Goal: Information Seeking & Learning: Check status

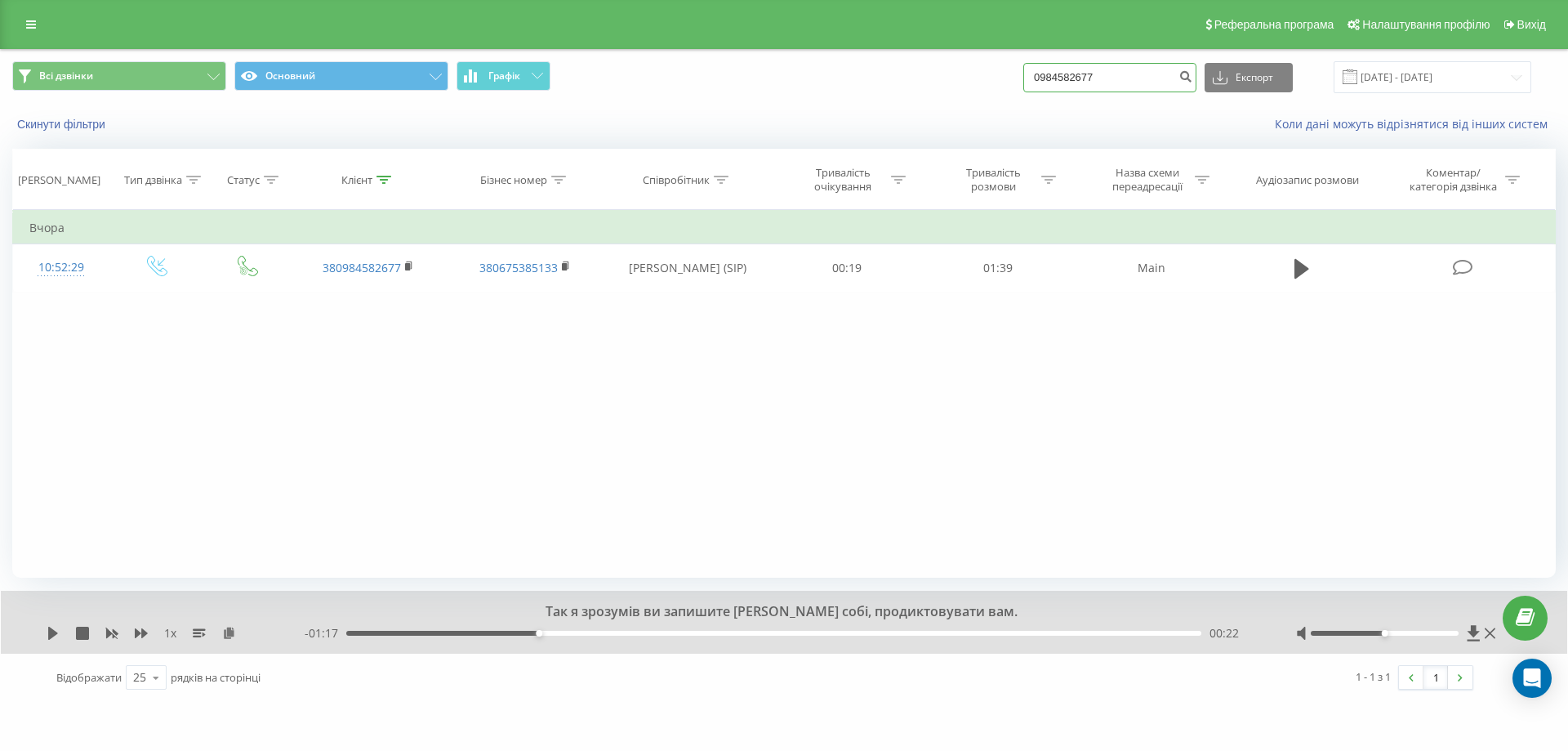
click at [1139, 81] on input "0984582677" at bounding box center [1110, 77] width 173 height 29
paste input "2391383"
type input "0982391383"
click at [1194, 77] on button "submit" at bounding box center [1185, 77] width 22 height 29
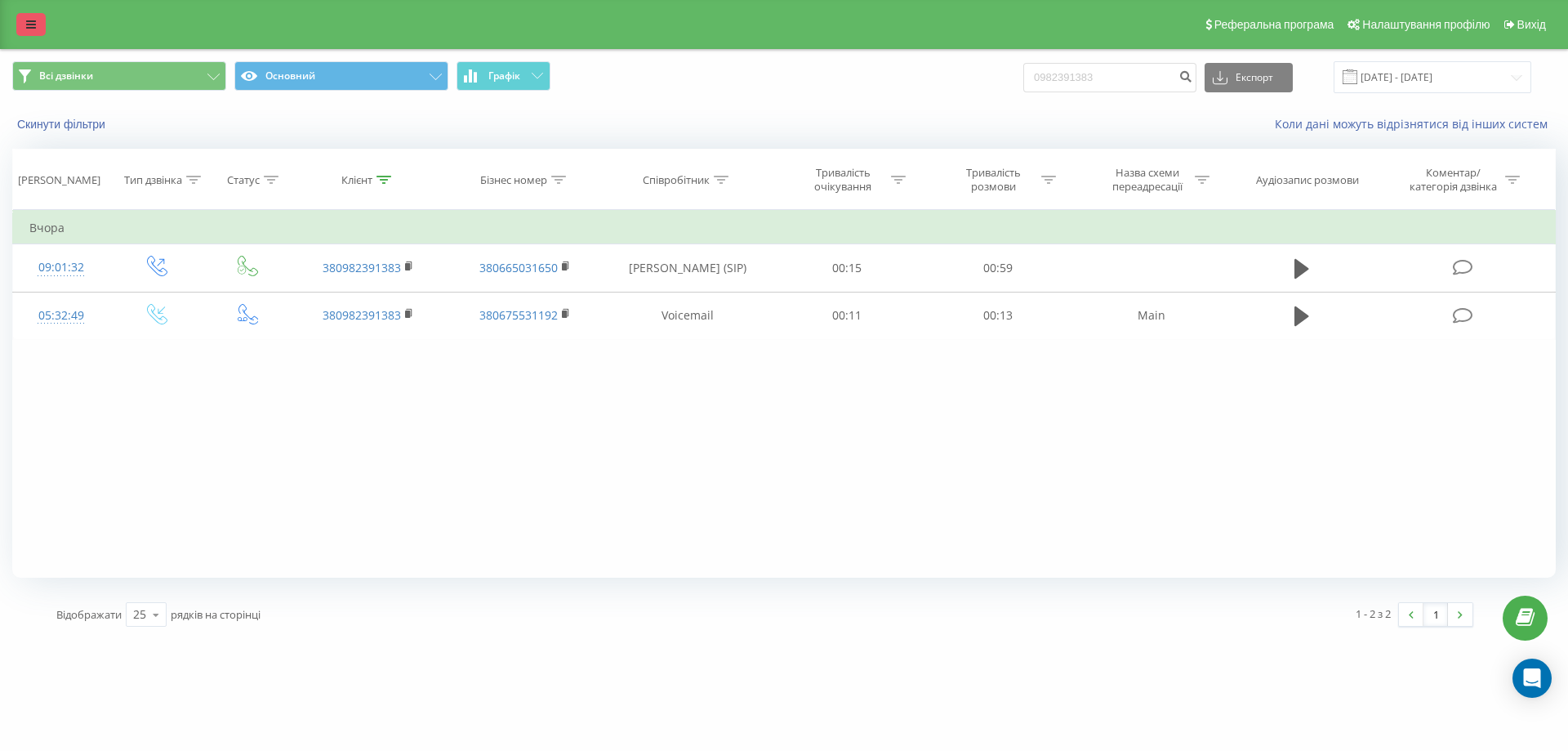
click at [31, 19] on icon at bounding box center [31, 25] width 10 height 12
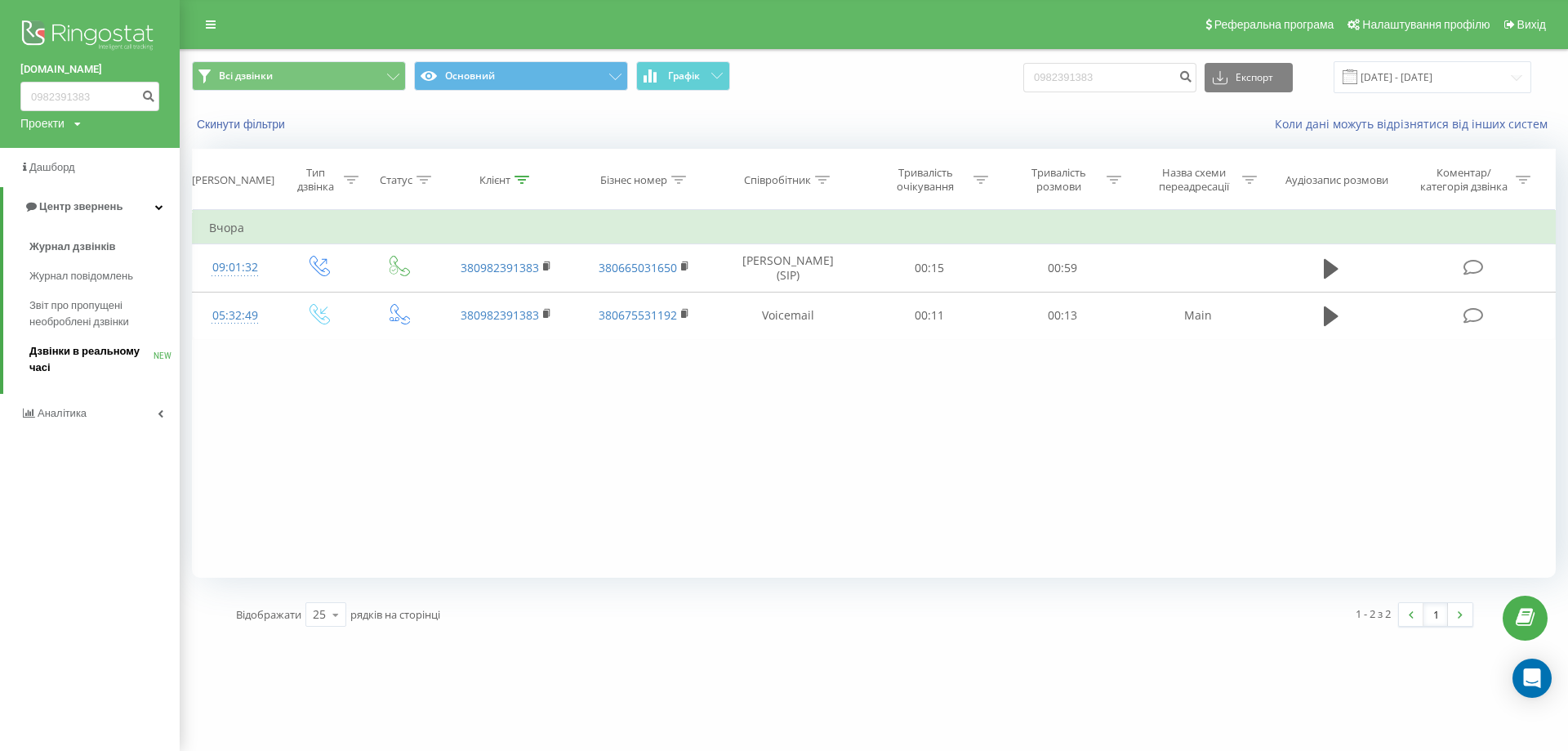
click at [83, 356] on span "Дзвінки в реальному часі" at bounding box center [91, 359] width 124 height 32
click at [141, 412] on link "Аналiтика" at bounding box center [90, 396] width 179 height 39
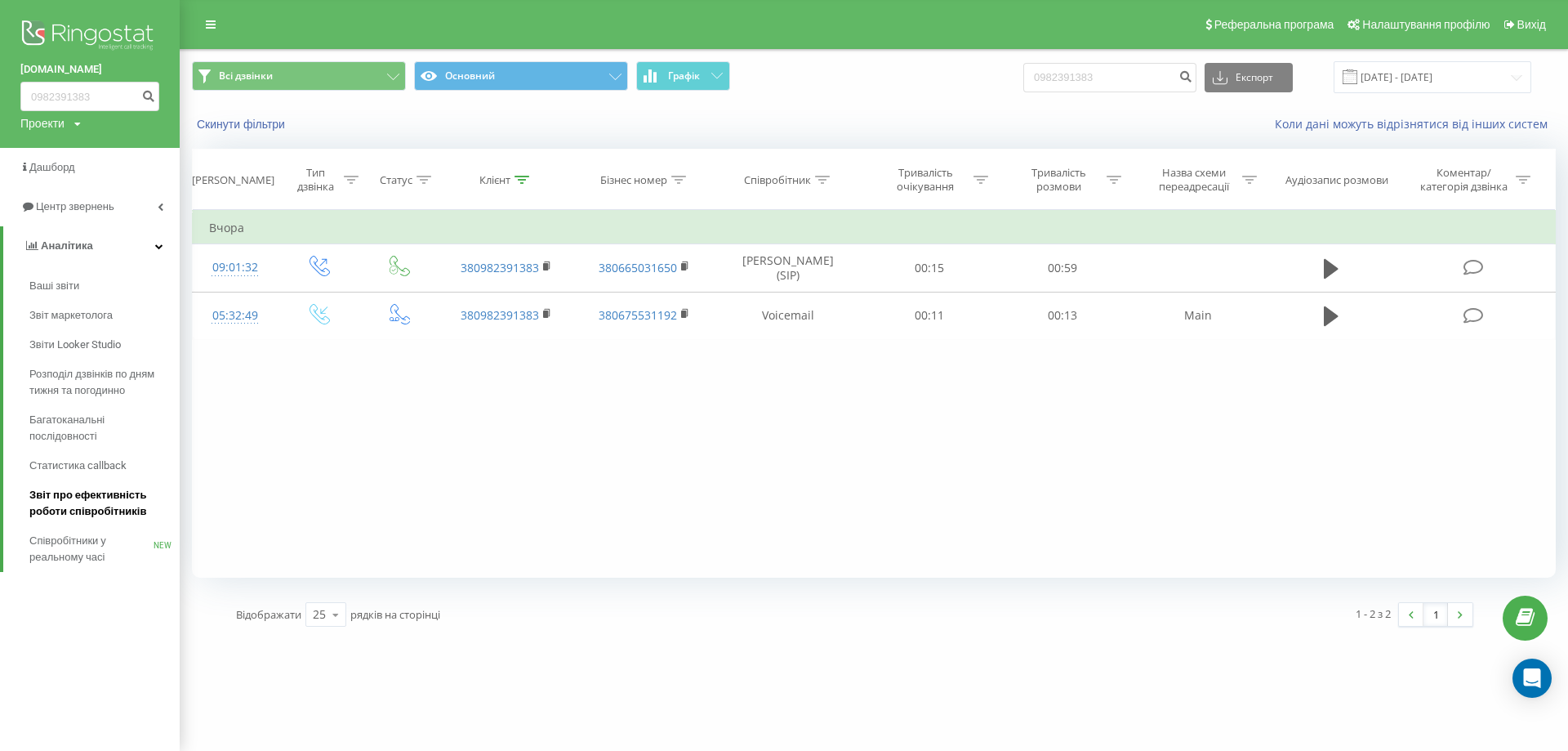
click at [96, 492] on span "Звіт про ефективність роботи співробітників" at bounding box center [100, 503] width 142 height 32
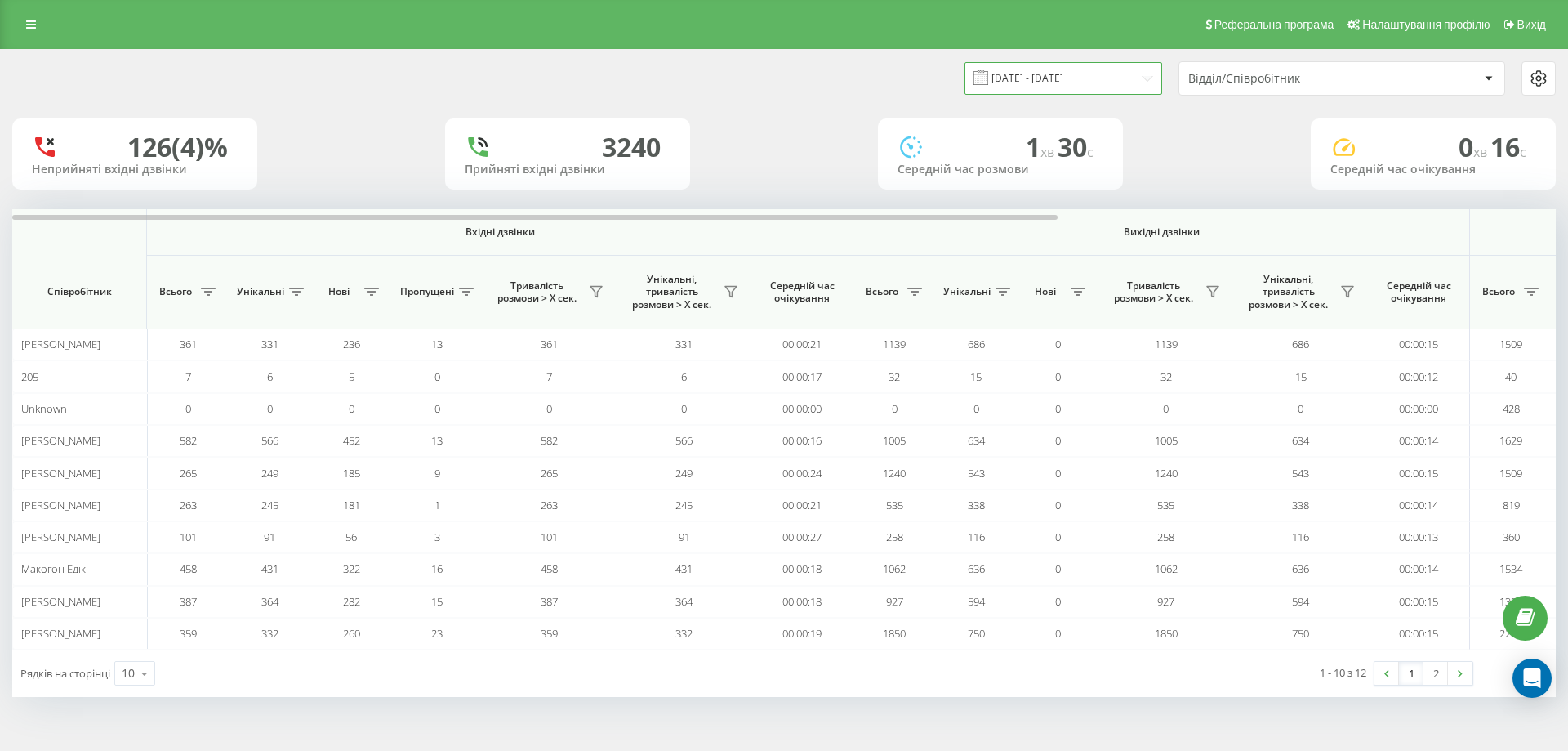
click at [1101, 76] on input "23.08.2025 - 23.09.2025" at bounding box center [1063, 78] width 198 height 32
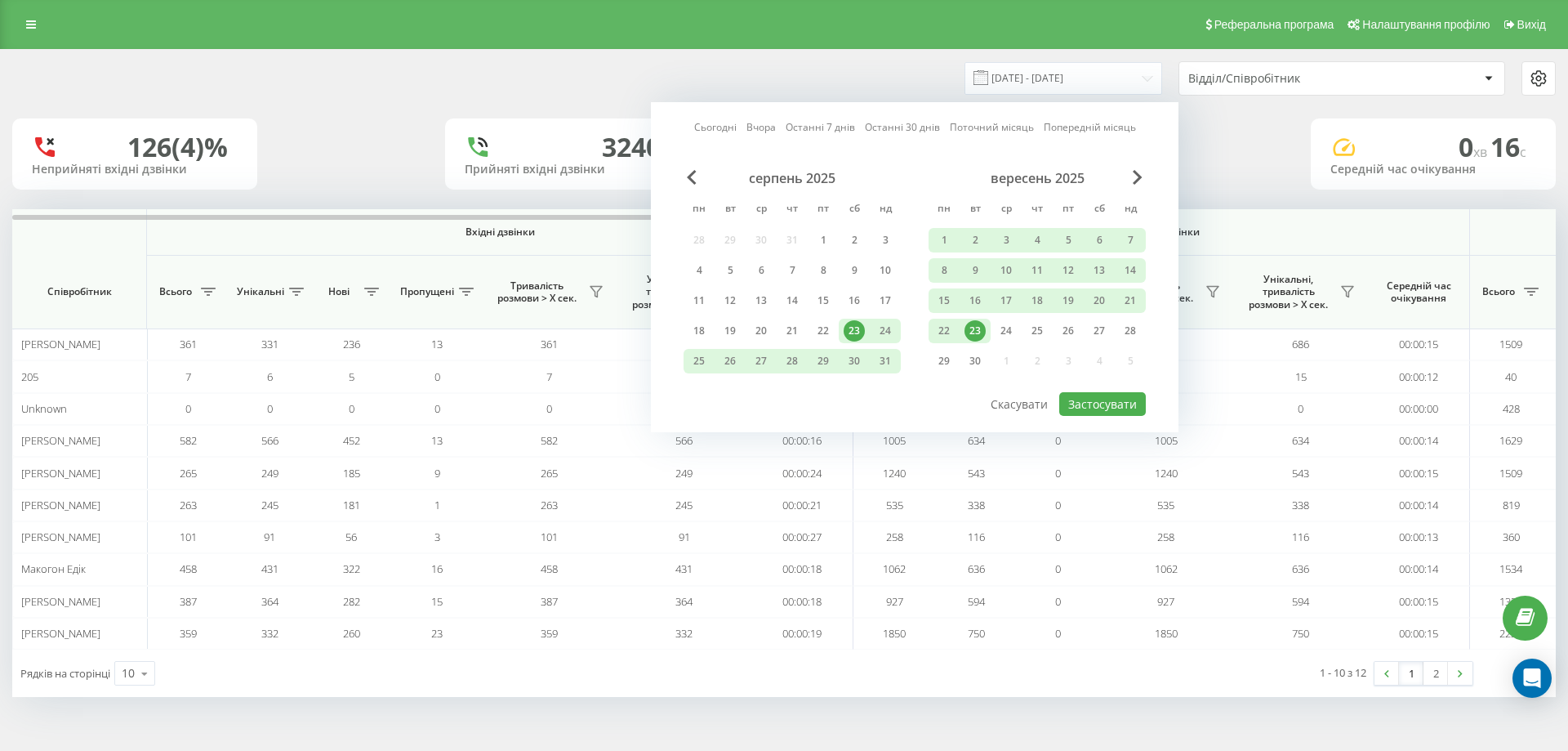
click at [973, 325] on div "23" at bounding box center [975, 331] width 22 height 22
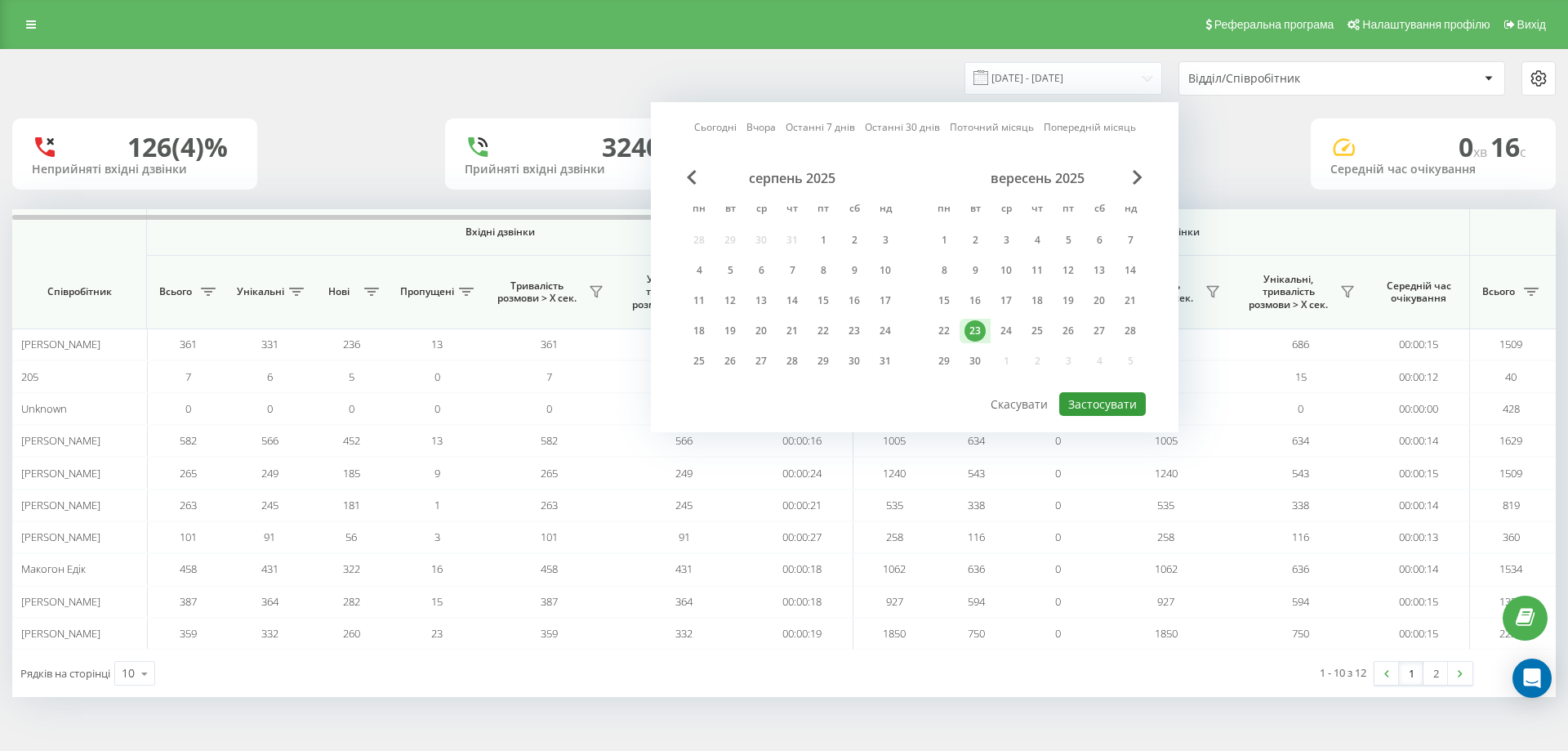
click at [1097, 401] on button "Застосувати" at bounding box center [1103, 404] width 86 height 24
type input "23.09.2025 - 23.09.2025"
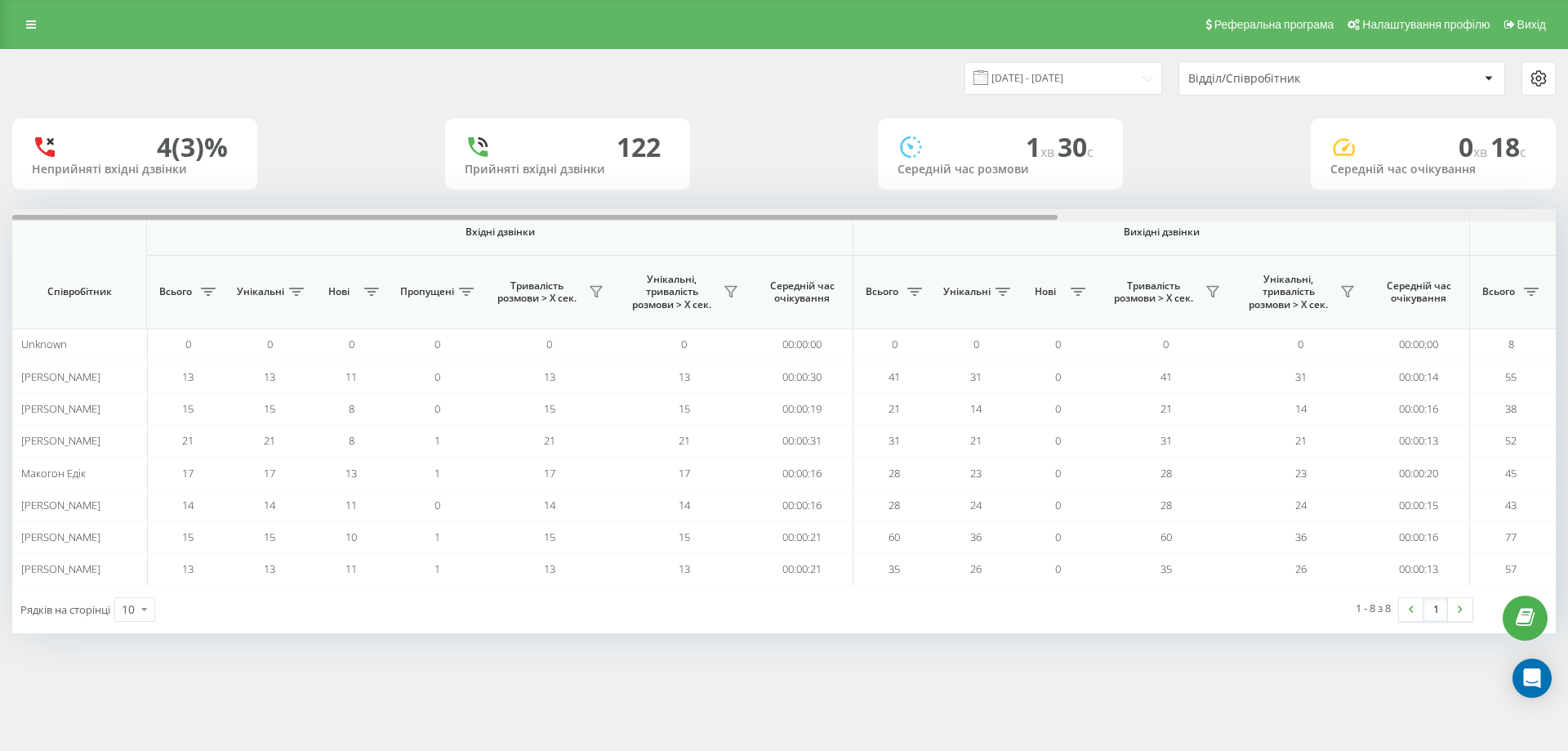
scroll to position [0, 735]
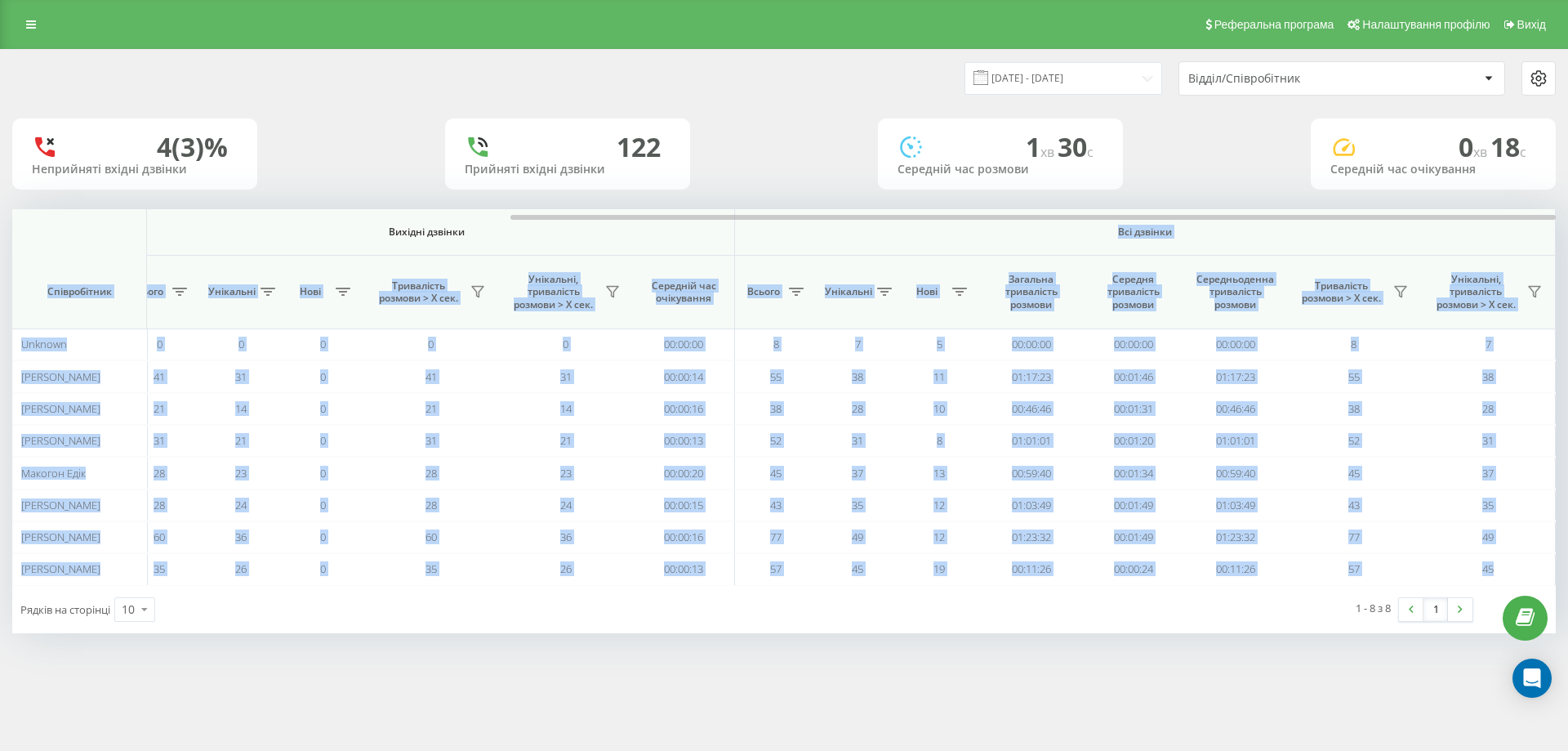
drag, startPoint x: 553, startPoint y: 212, endPoint x: 989, endPoint y: 226, distance: 436.2
click at [989, 226] on div "Вхідні дзвінки Вихідні дзвінки Всі дзвінки Співробітник Всього Унікальні Нові П…" at bounding box center [784, 397] width 1544 height 376
click at [989, 229] on span "Всі дзвінки" at bounding box center [1144, 232] width 723 height 13
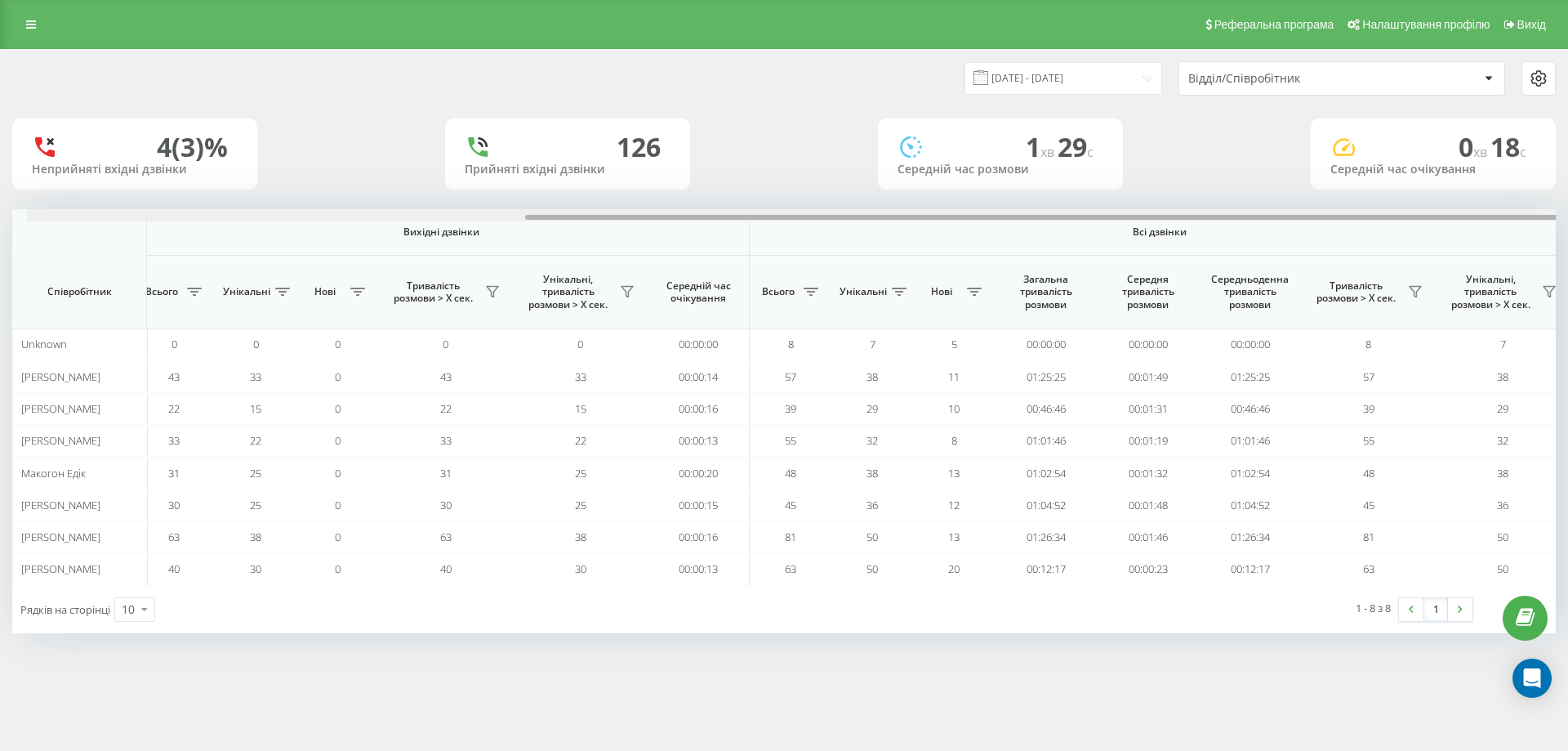
scroll to position [0, 735]
drag, startPoint x: 678, startPoint y: 207, endPoint x: 1230, endPoint y: 192, distance: 552.2
click at [1230, 192] on div "23.09.2025 - 23.09.2025 Відділ/Співробітник 4 (3)% Неприйняті вхідні дзвінки 12…" at bounding box center [784, 341] width 1544 height 583
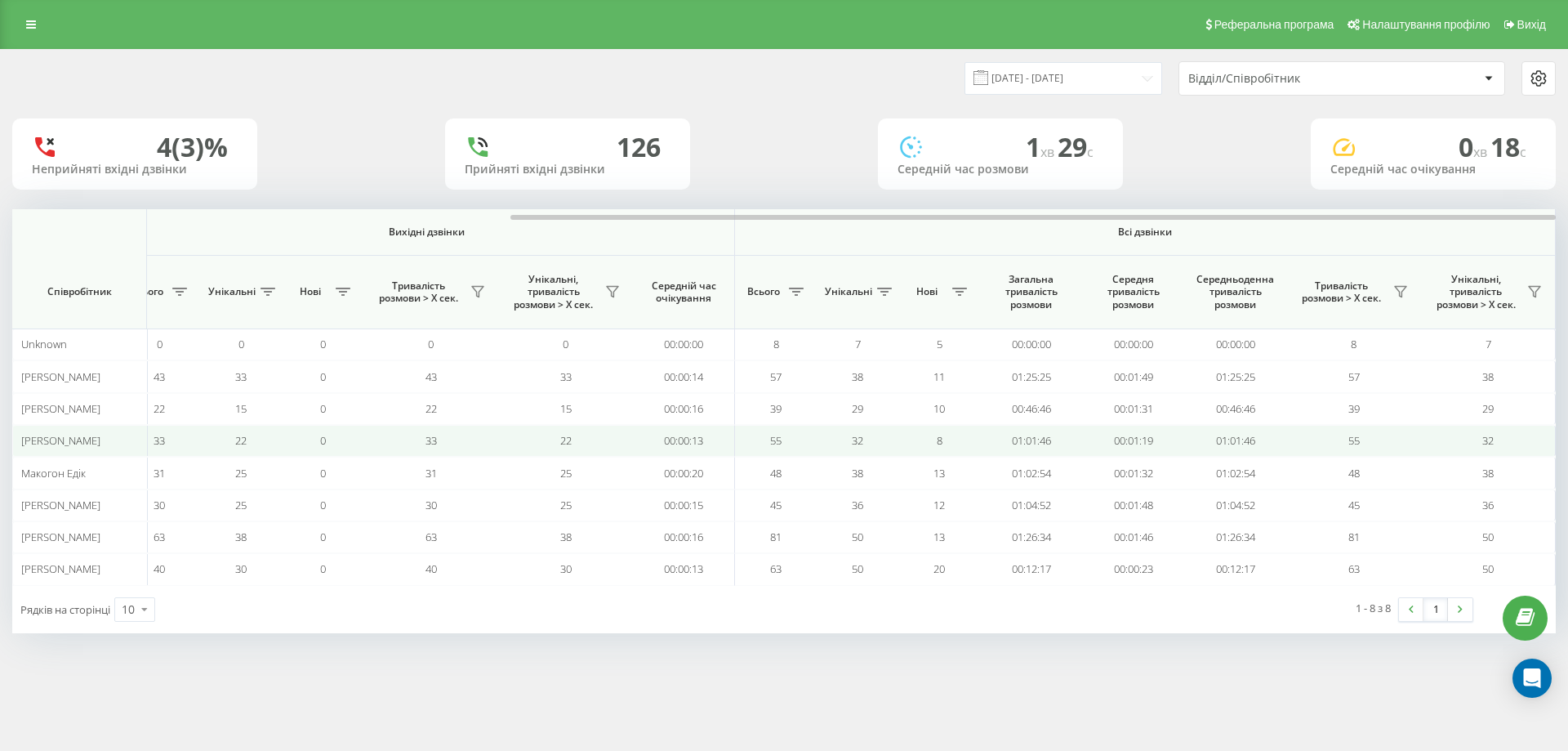
click at [371, 441] on td "33" at bounding box center [431, 440] width 135 height 32
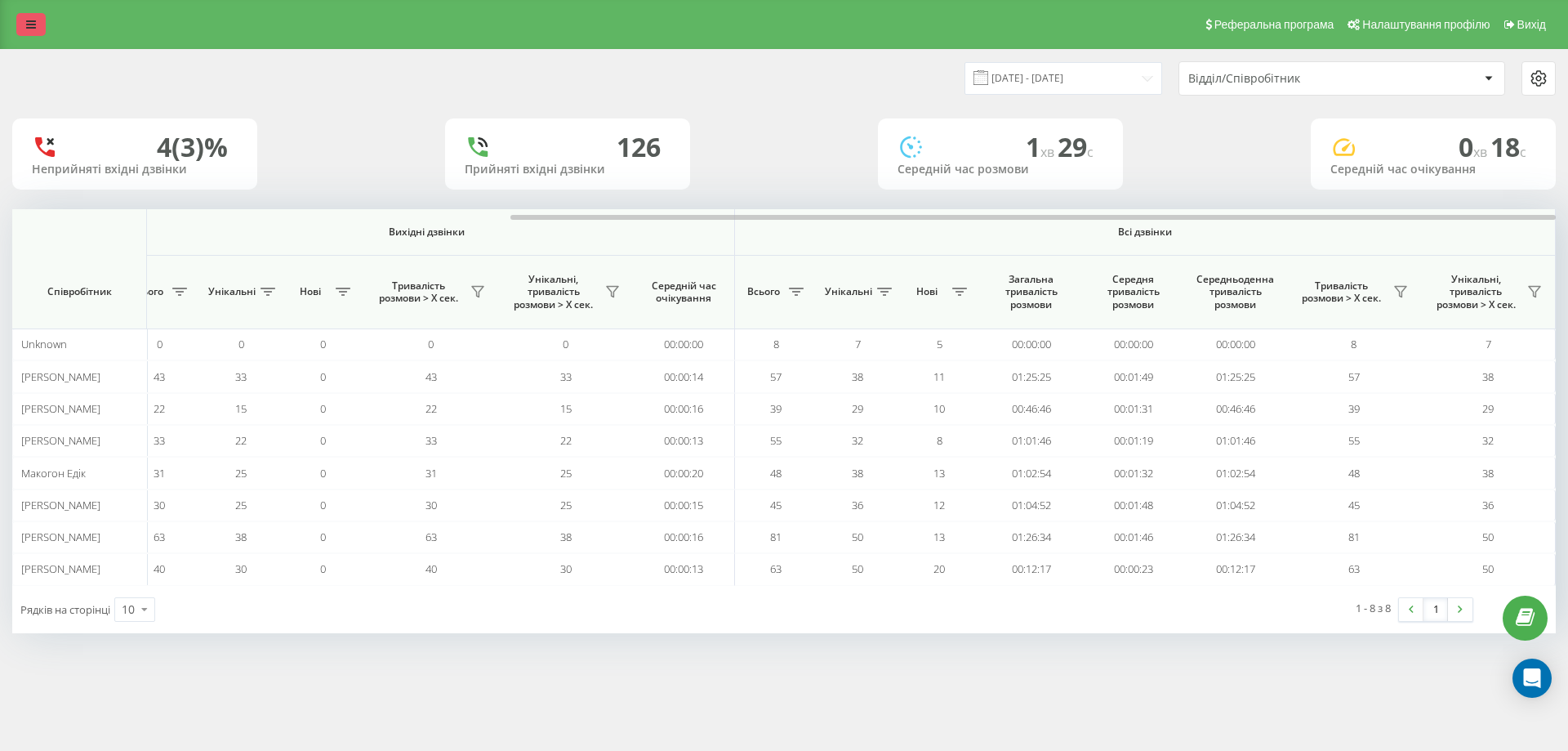
click at [39, 25] on link at bounding box center [31, 25] width 29 height 23
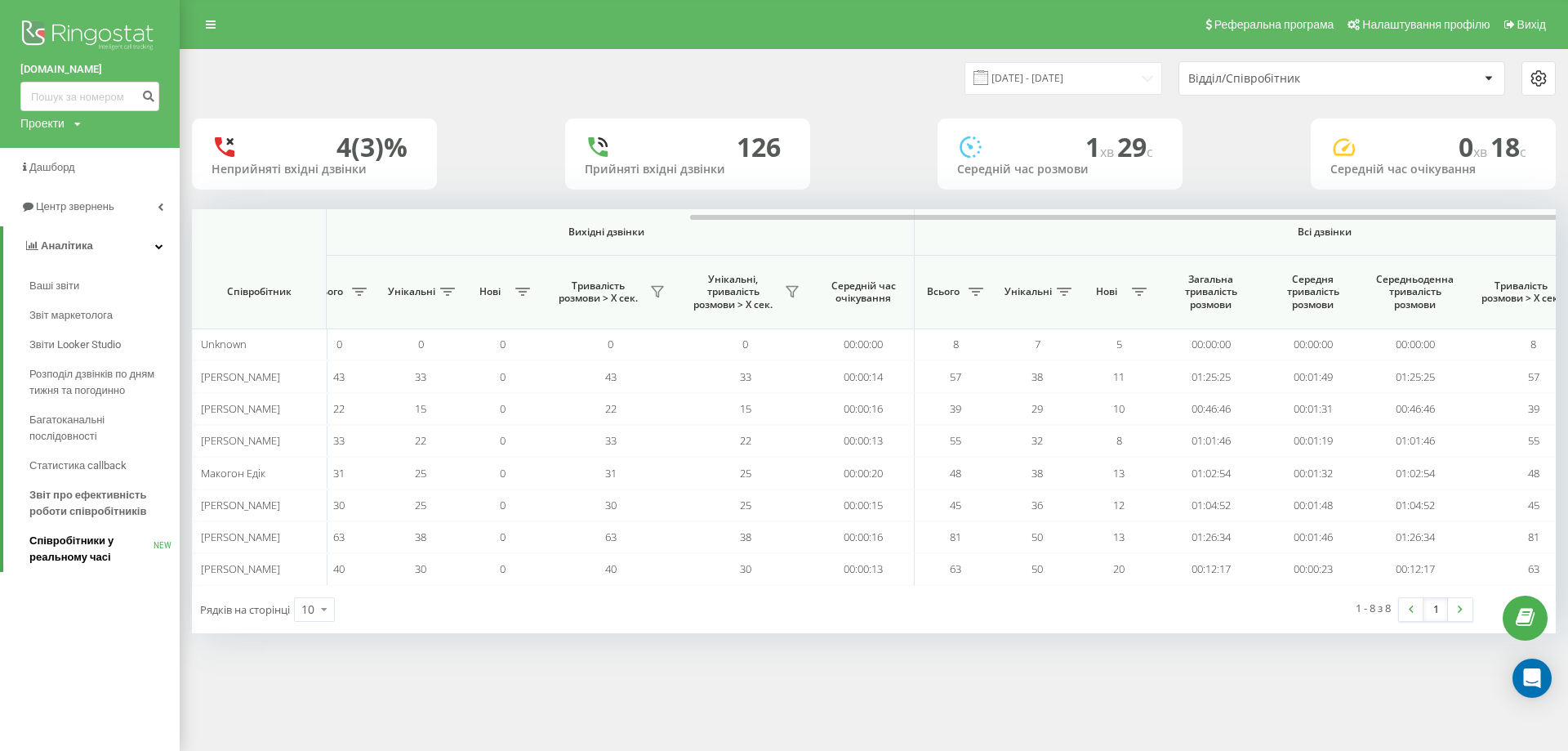
click at [91, 543] on span "Співробітники у реальному часі" at bounding box center [91, 548] width 124 height 32
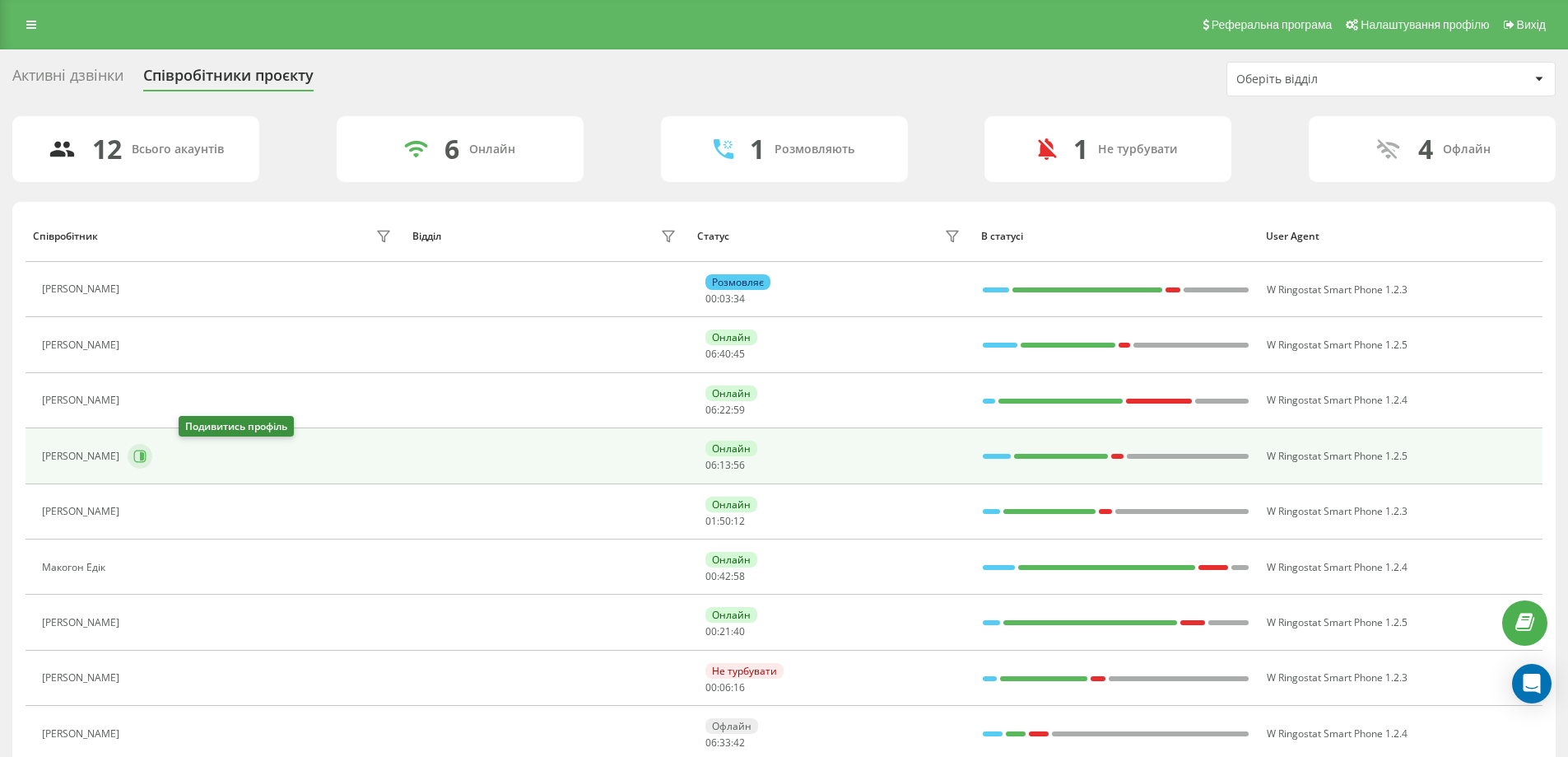
click at [147, 451] on icon at bounding box center [140, 456] width 13 height 13
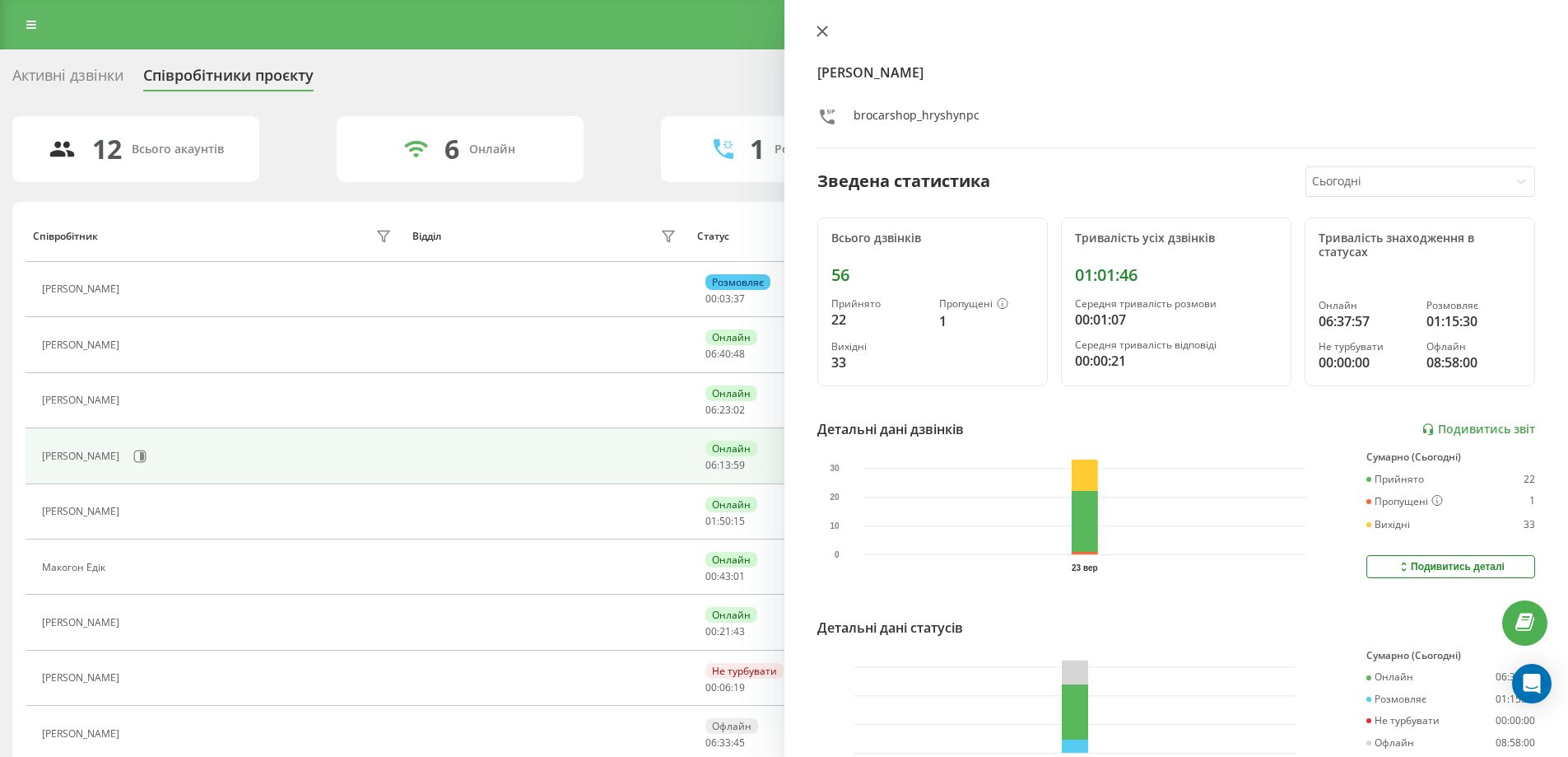
click at [828, 33] on button at bounding box center [823, 33] width 22 height 16
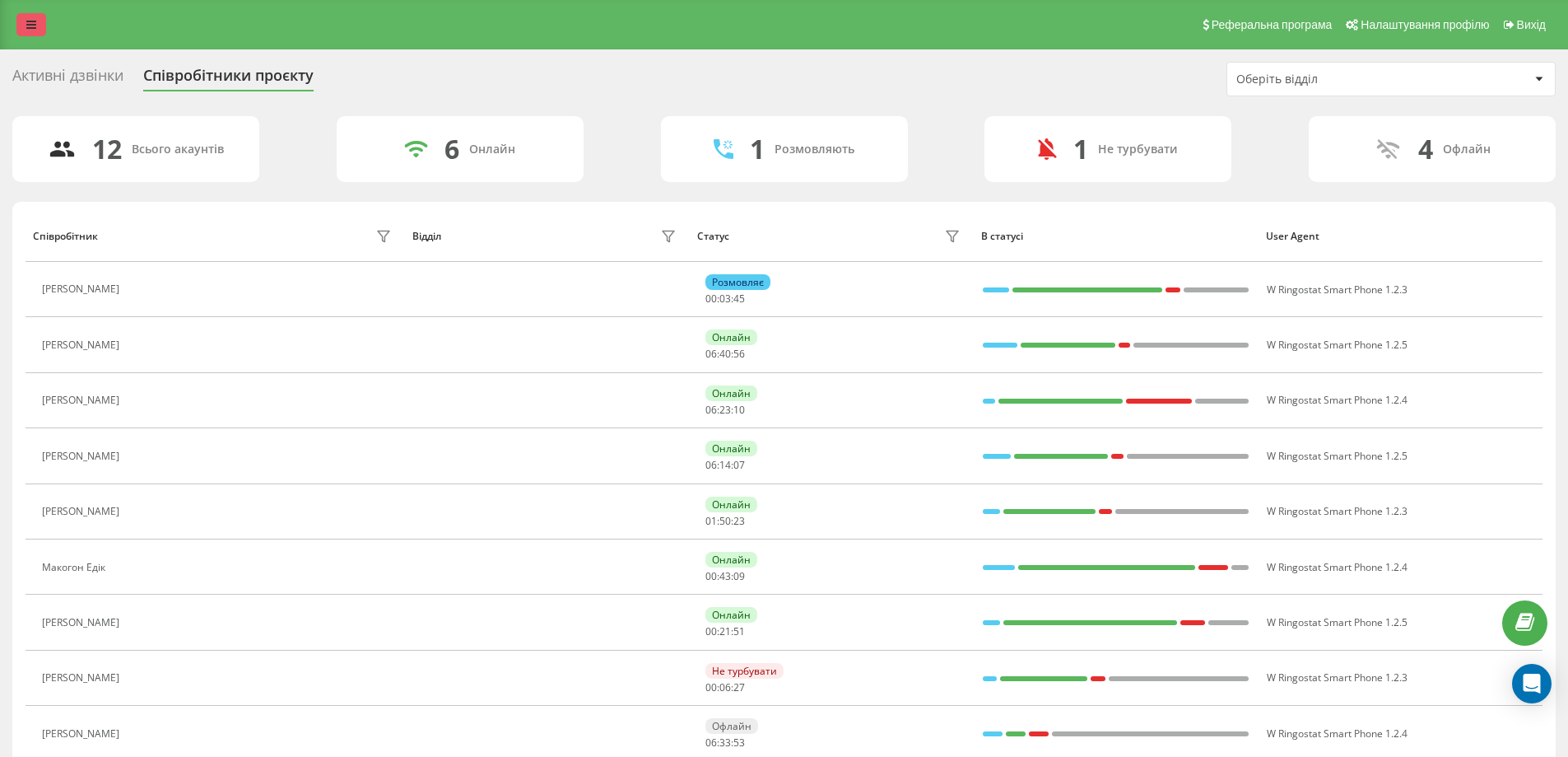
click at [37, 26] on link at bounding box center [31, 25] width 29 height 23
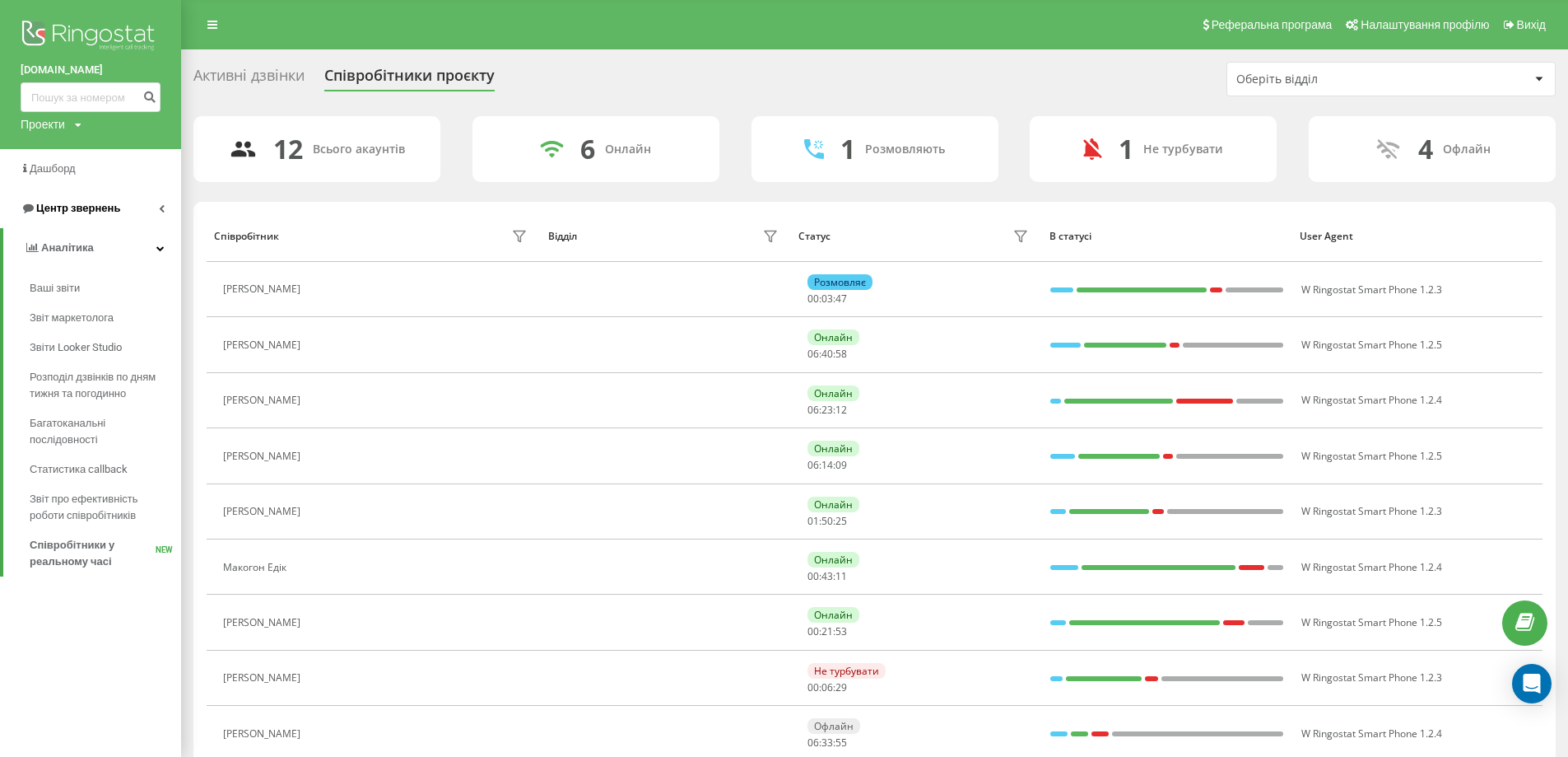
click at [147, 212] on link "Центр звернень" at bounding box center [90, 208] width 181 height 39
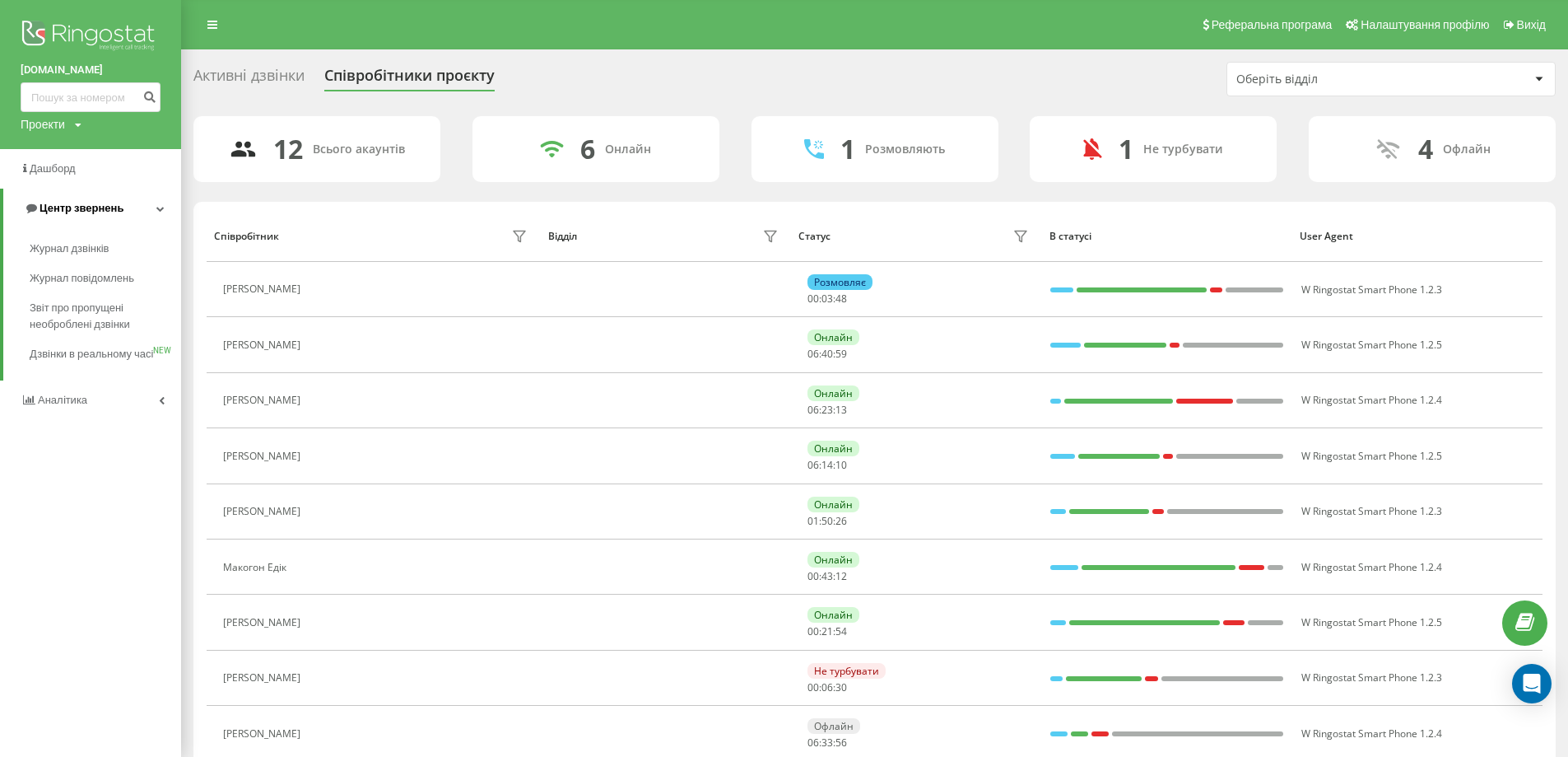
click at [147, 212] on link "Центр звернень" at bounding box center [92, 208] width 177 height 39
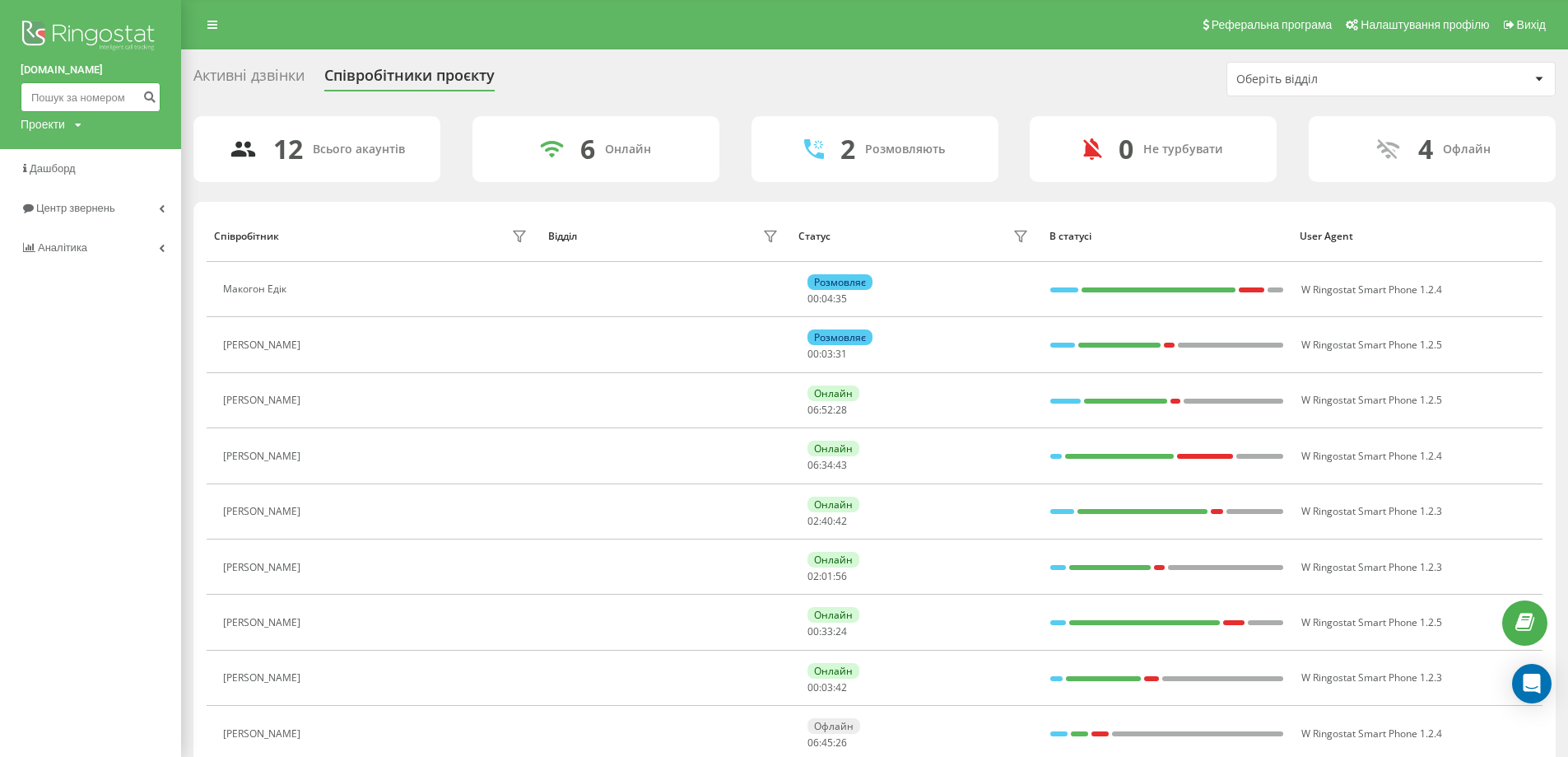
click at [93, 104] on input at bounding box center [90, 96] width 140 height 29
paste input "[PHONE_NUMBER]"
click at [98, 98] on input "[PHONE_NUMBER]" at bounding box center [90, 96] width 140 height 29
click at [80, 100] on input "(067) 295-6978" at bounding box center [90, 96] width 140 height 29
click at [63, 98] on input "(067) 2956978" at bounding box center [90, 96] width 140 height 29
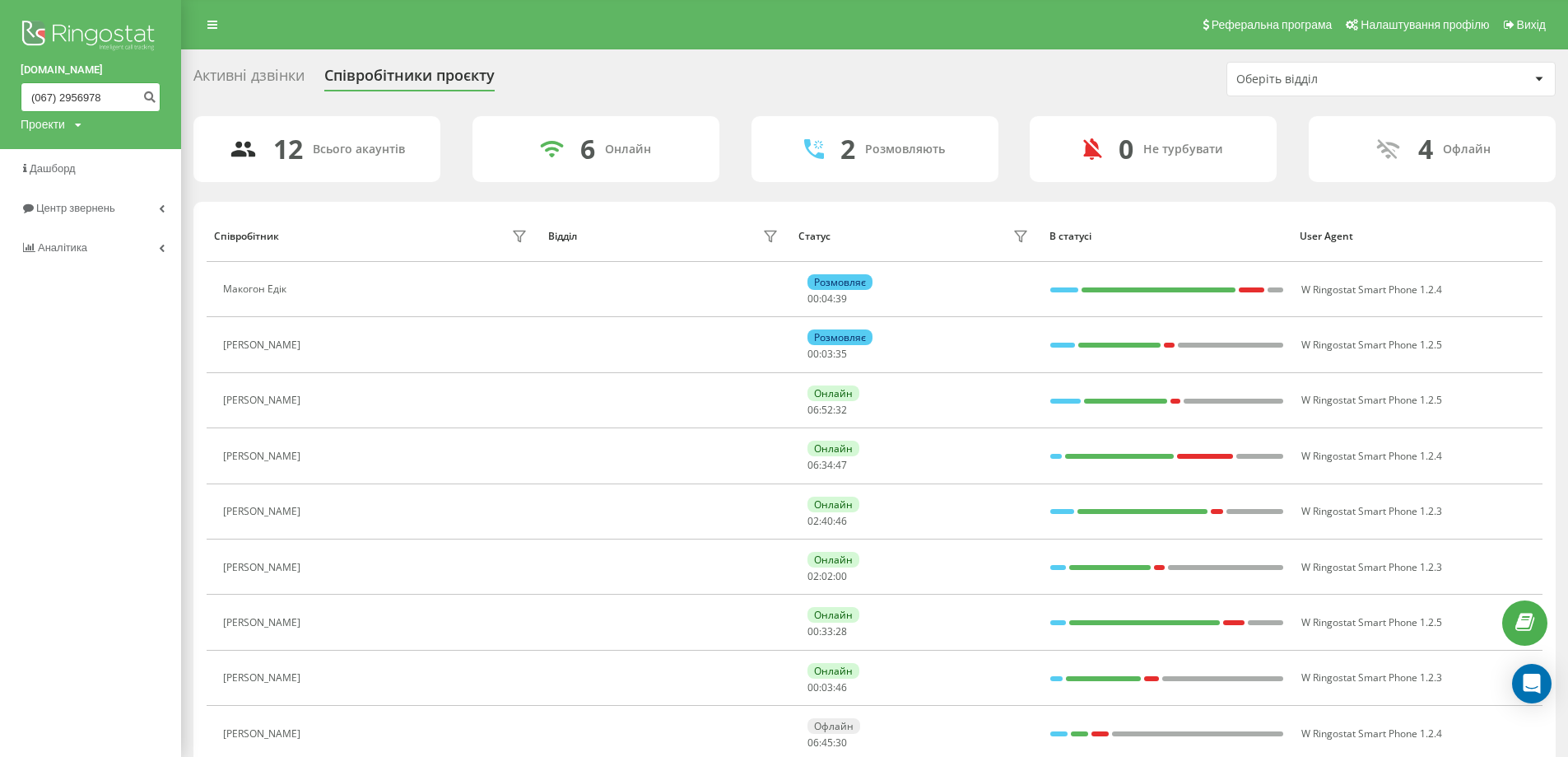
click at [61, 99] on input "(067) 2956978" at bounding box center [90, 96] width 140 height 29
click at [38, 99] on input "(0672956978" at bounding box center [90, 96] width 140 height 29
click at [35, 99] on input "(0672956978" at bounding box center [90, 96] width 140 height 29
type input "0672956978"
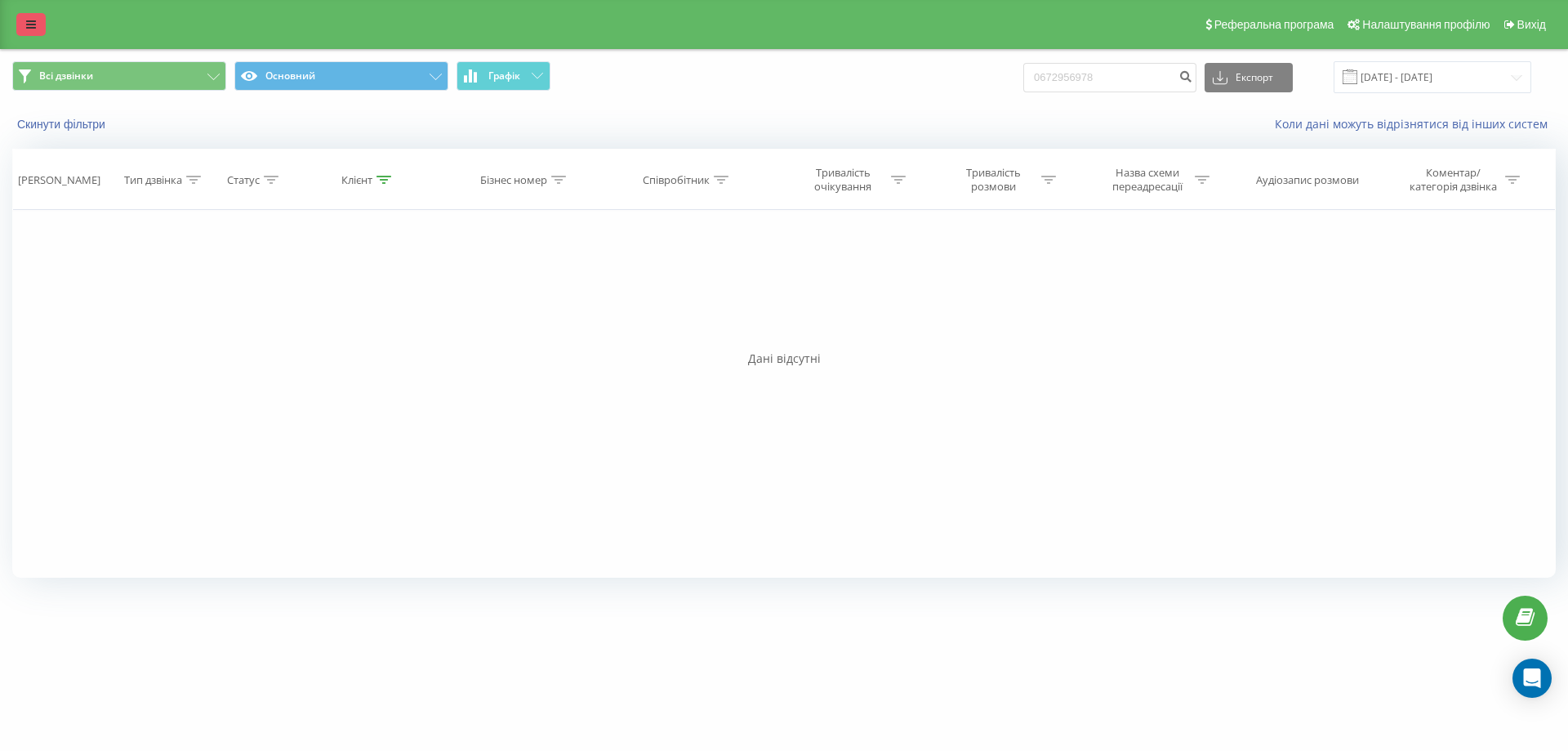
click at [24, 16] on link at bounding box center [31, 25] width 29 height 23
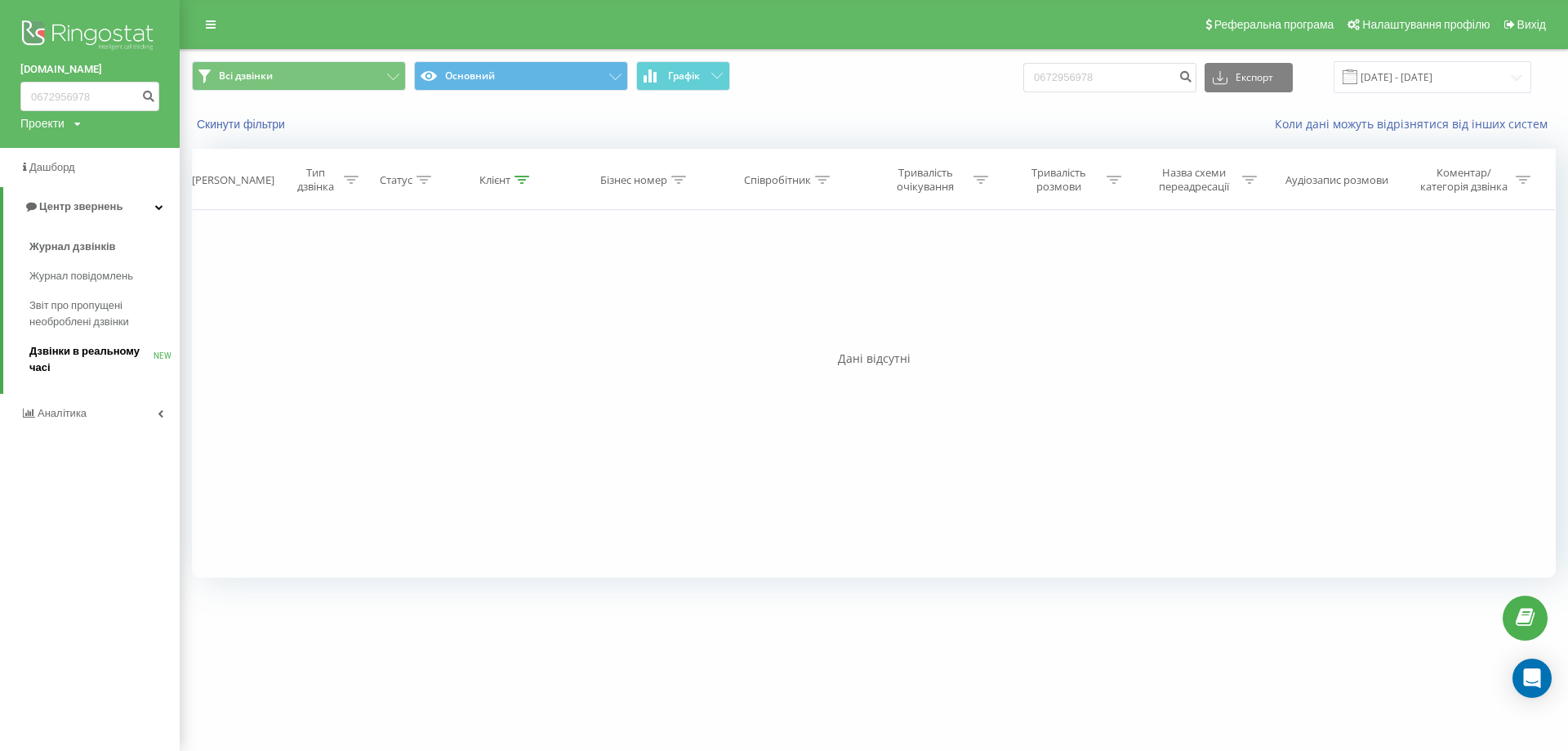
click at [97, 354] on span "Дзвінки в реальному часі" at bounding box center [91, 359] width 124 height 32
click at [105, 98] on input "0672956978" at bounding box center [90, 96] width 139 height 29
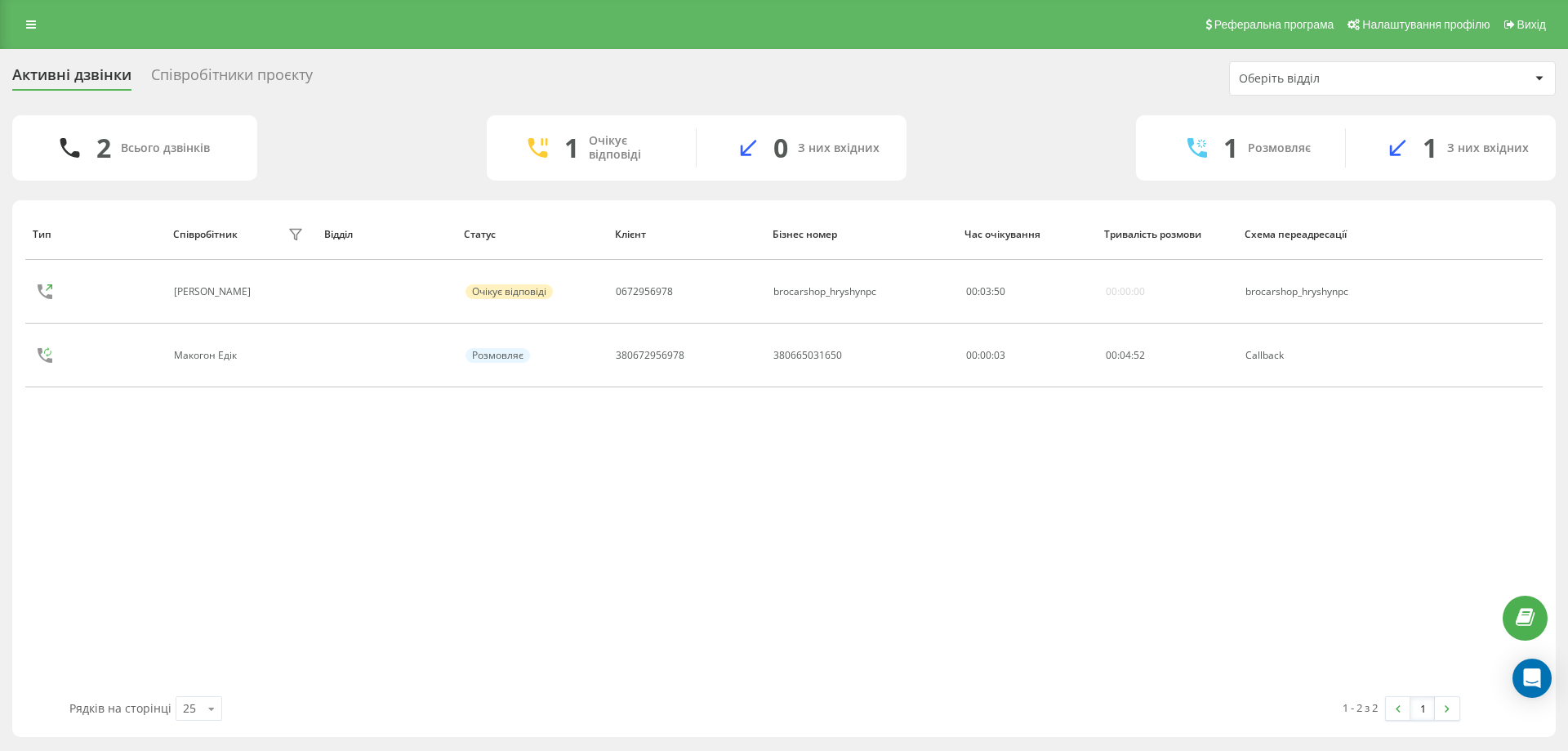
click at [709, 471] on div "Тип Співробітник фільтру Відділ Статус Клієнт Бізнес номер Час очікування Трива…" at bounding box center [783, 452] width 1517 height 488
click at [1060, 101] on div "Активні дзвінки Співробітники проєкту Оберіть відділ 1 Всього дзвінків 0 Очікує…" at bounding box center [784, 399] width 1544 height 675
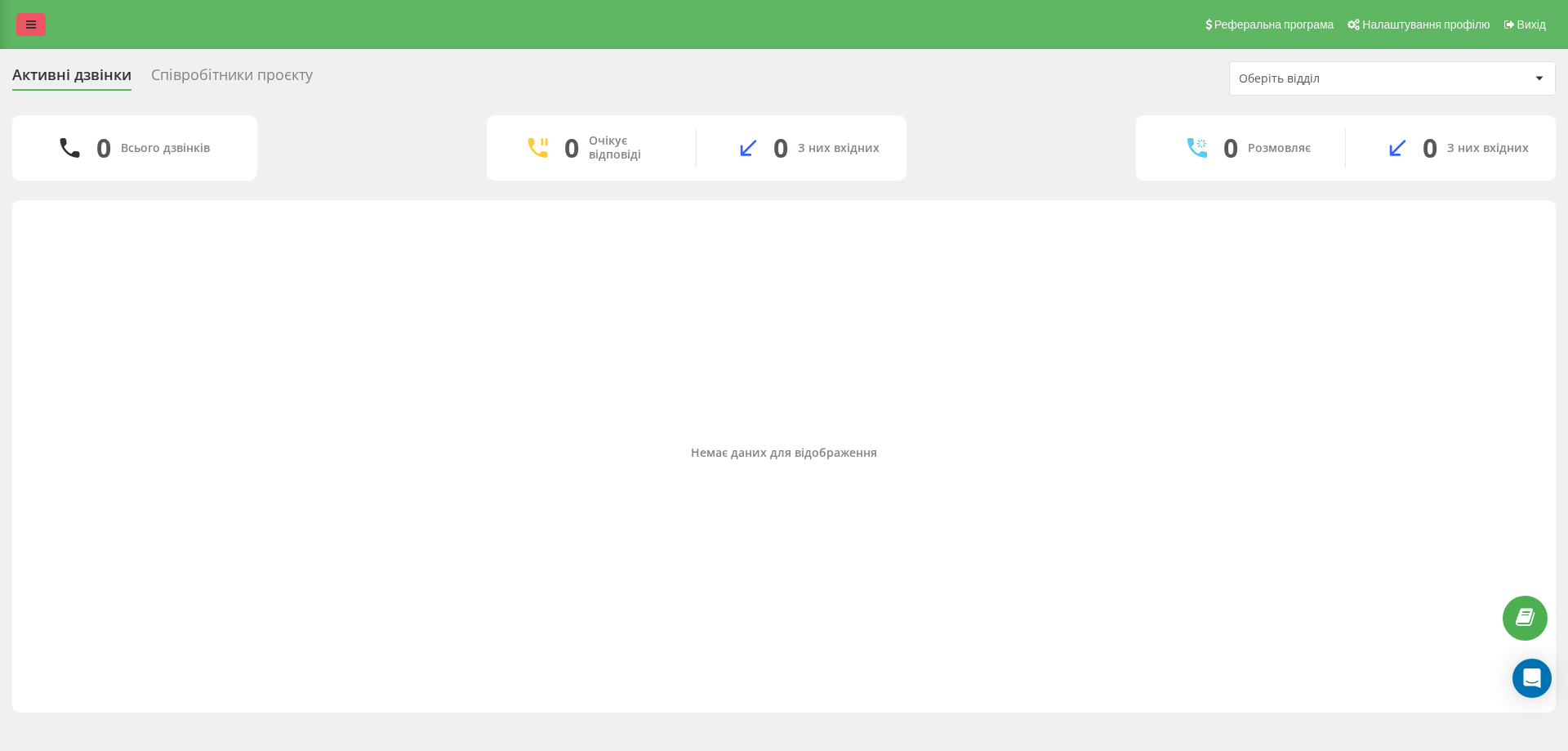
click at [29, 26] on icon at bounding box center [31, 25] width 10 height 12
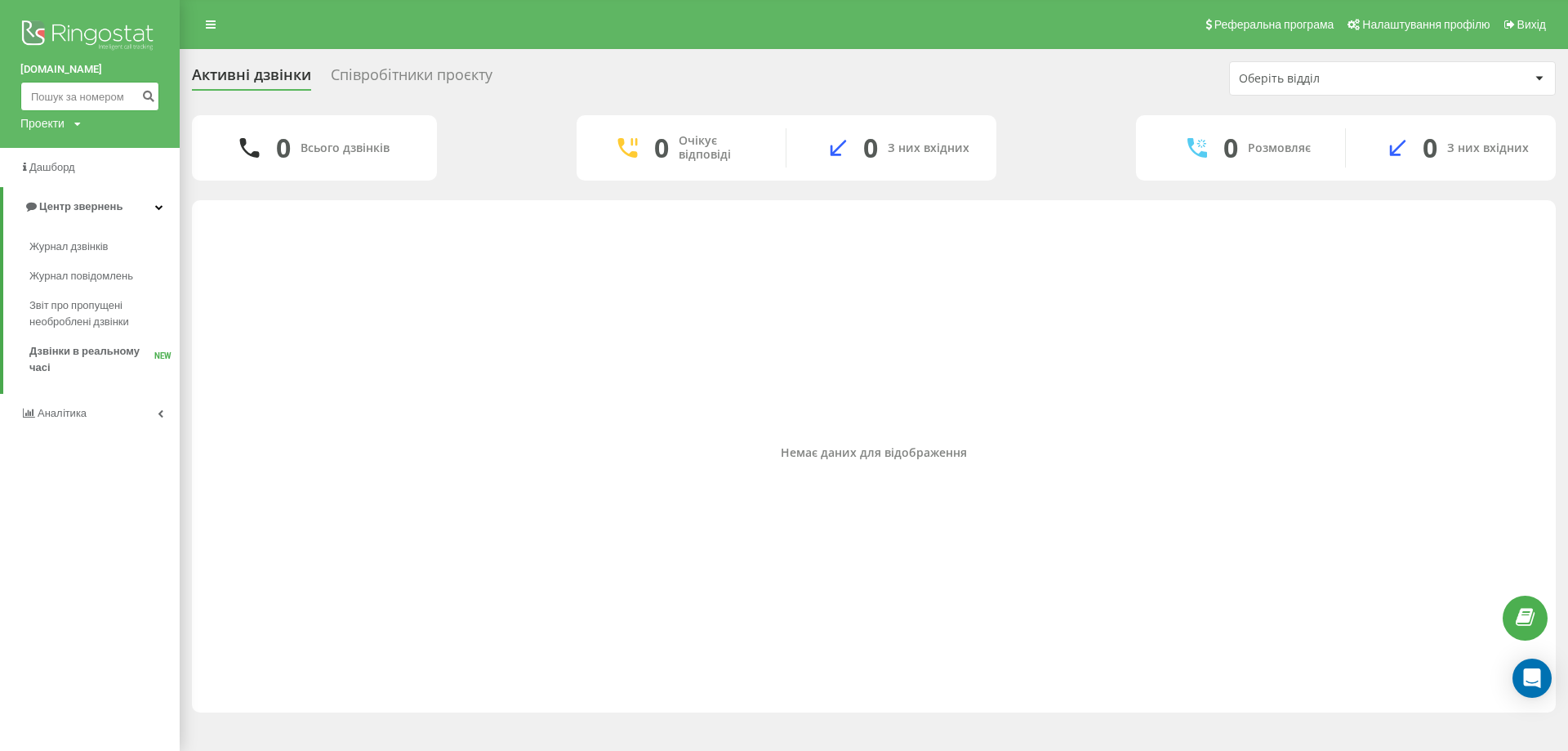
click at [91, 102] on input at bounding box center [90, 96] width 139 height 29
paste input "(067) 295-69-78"
type input "0672956978"
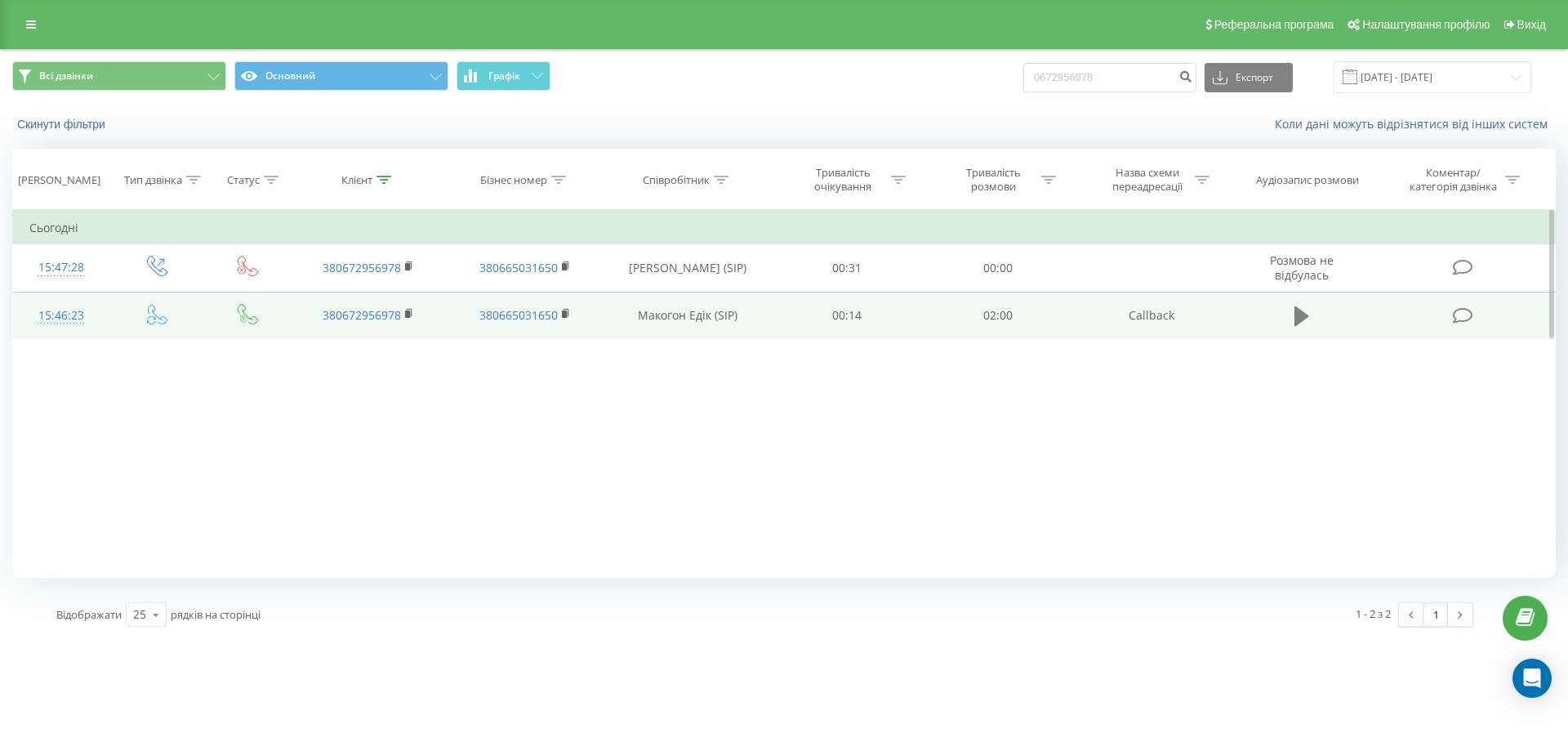
click at [1294, 315] on button at bounding box center [1302, 317] width 25 height 25
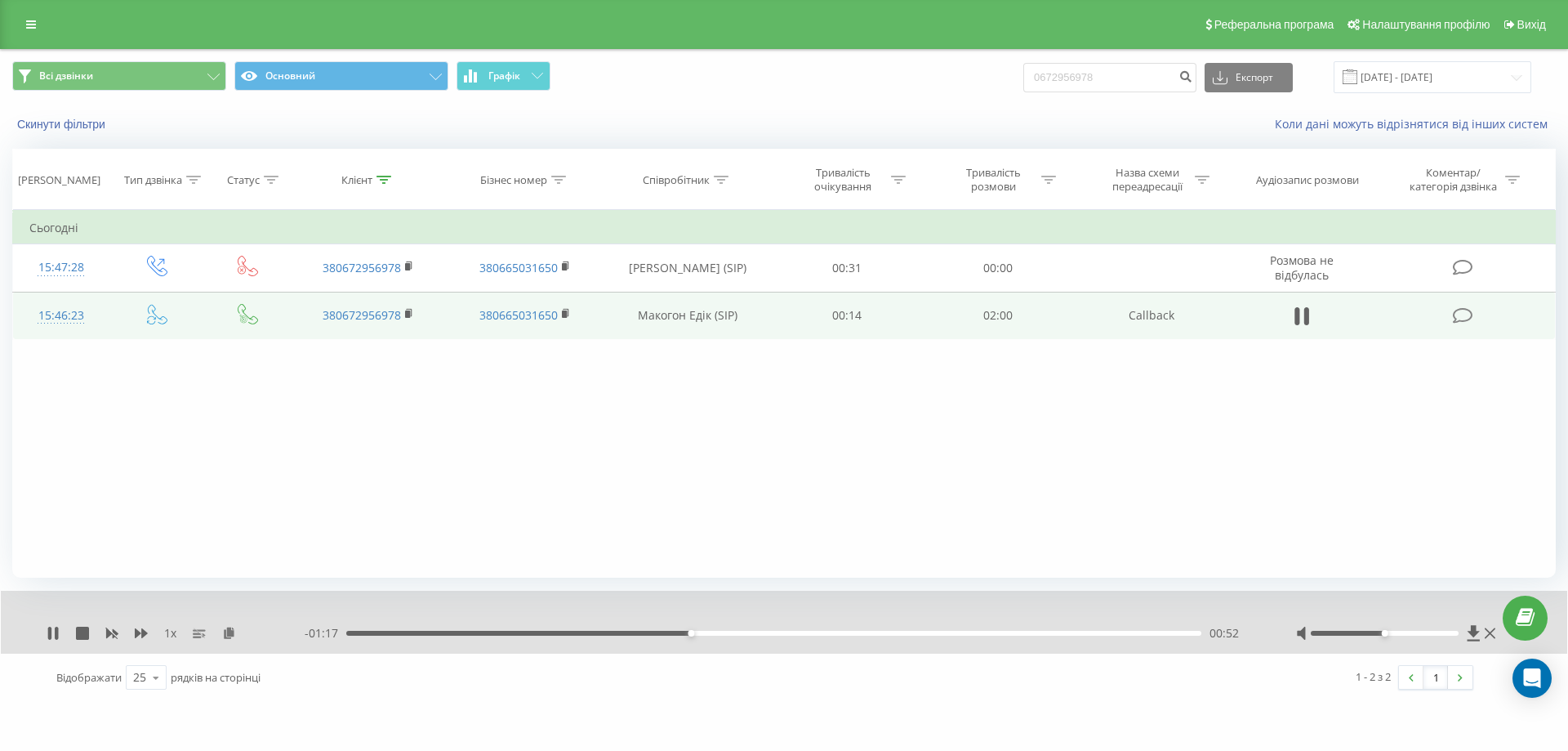
click at [52, 626] on div "1 x" at bounding box center [175, 633] width 258 height 17
